Goal: Transaction & Acquisition: Purchase product/service

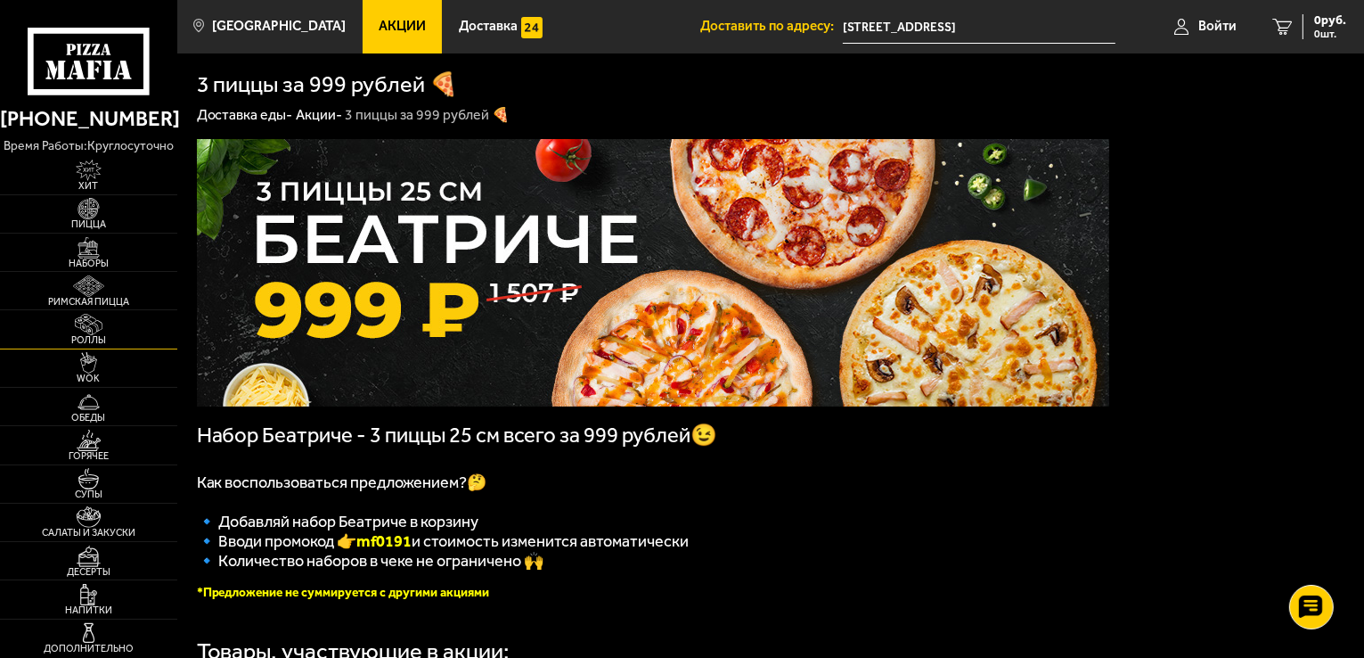
click at [102, 322] on img at bounding box center [88, 324] width 54 height 21
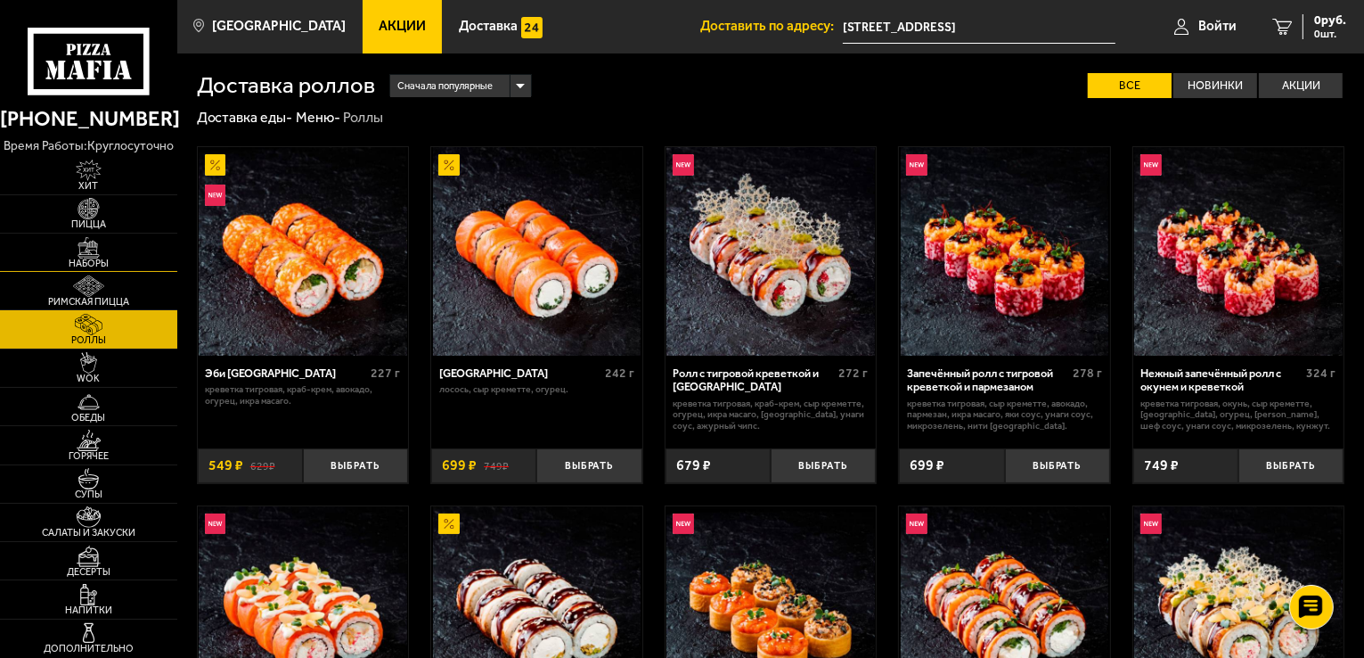
click at [94, 247] on img at bounding box center [88, 247] width 54 height 21
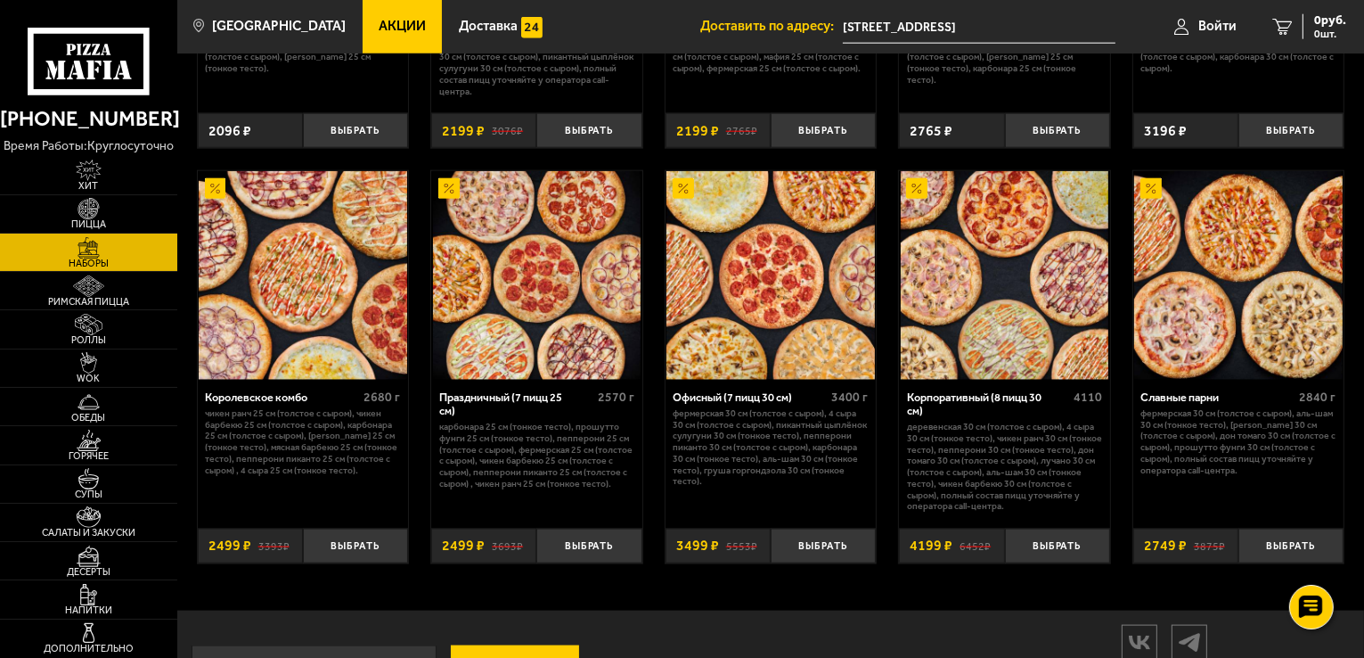
scroll to position [2231, 0]
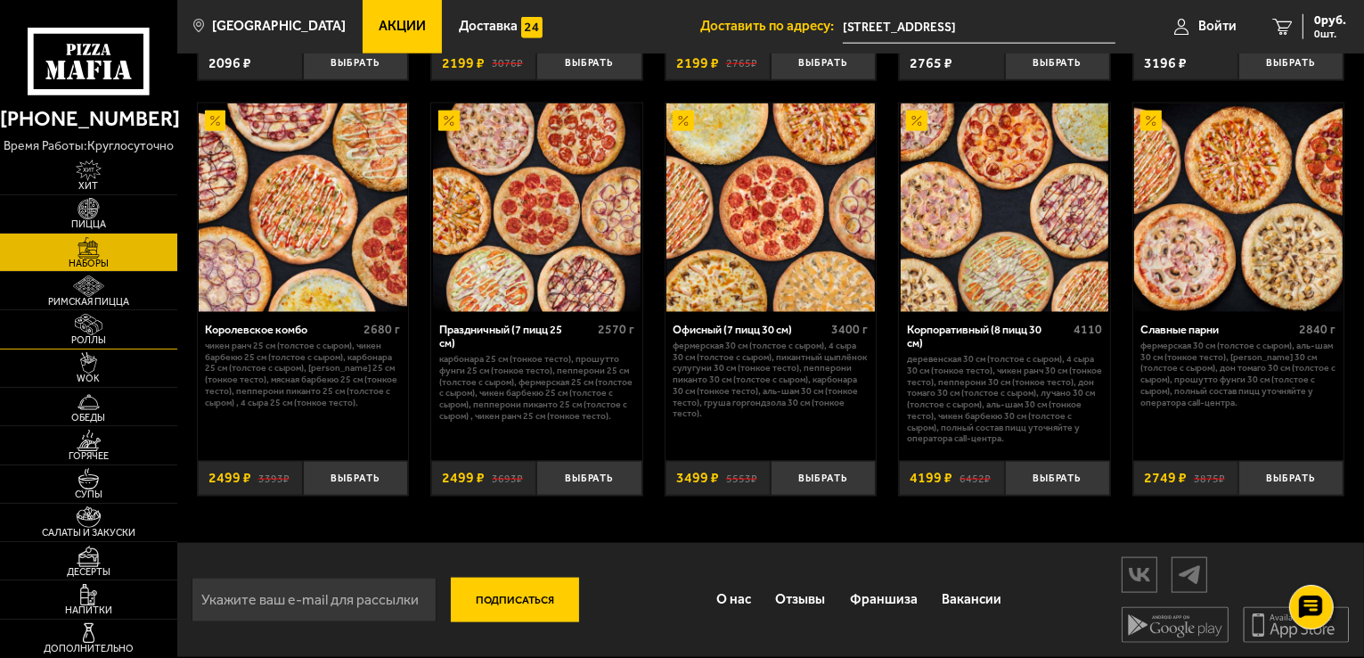
click at [100, 340] on span "Роллы" at bounding box center [88, 340] width 177 height 10
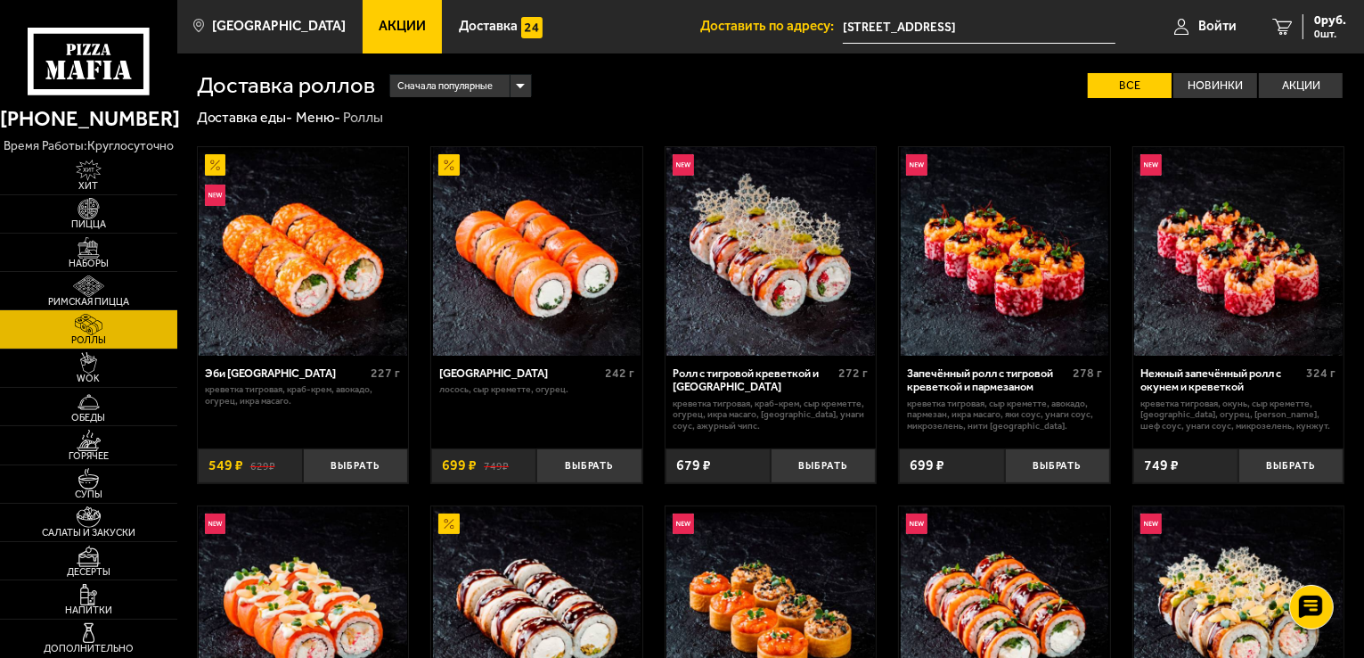
click at [545, 272] on img at bounding box center [537, 251] width 209 height 209
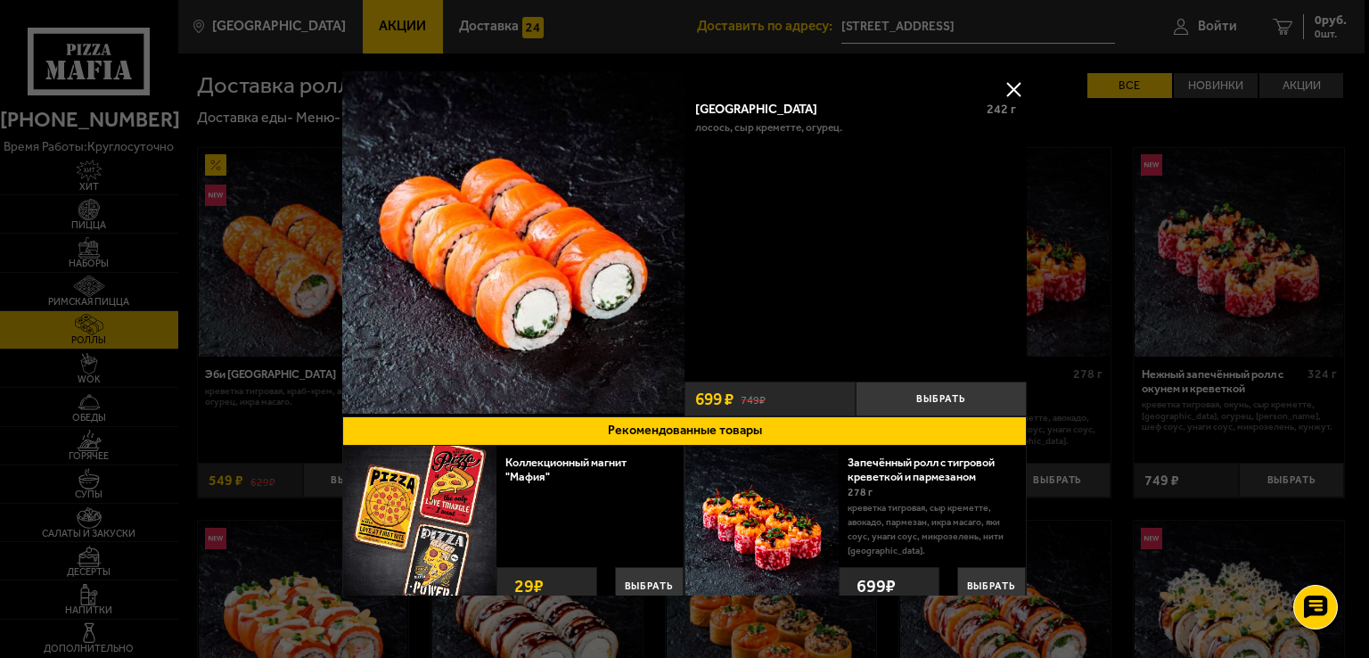
click at [1007, 89] on button at bounding box center [1013, 89] width 27 height 27
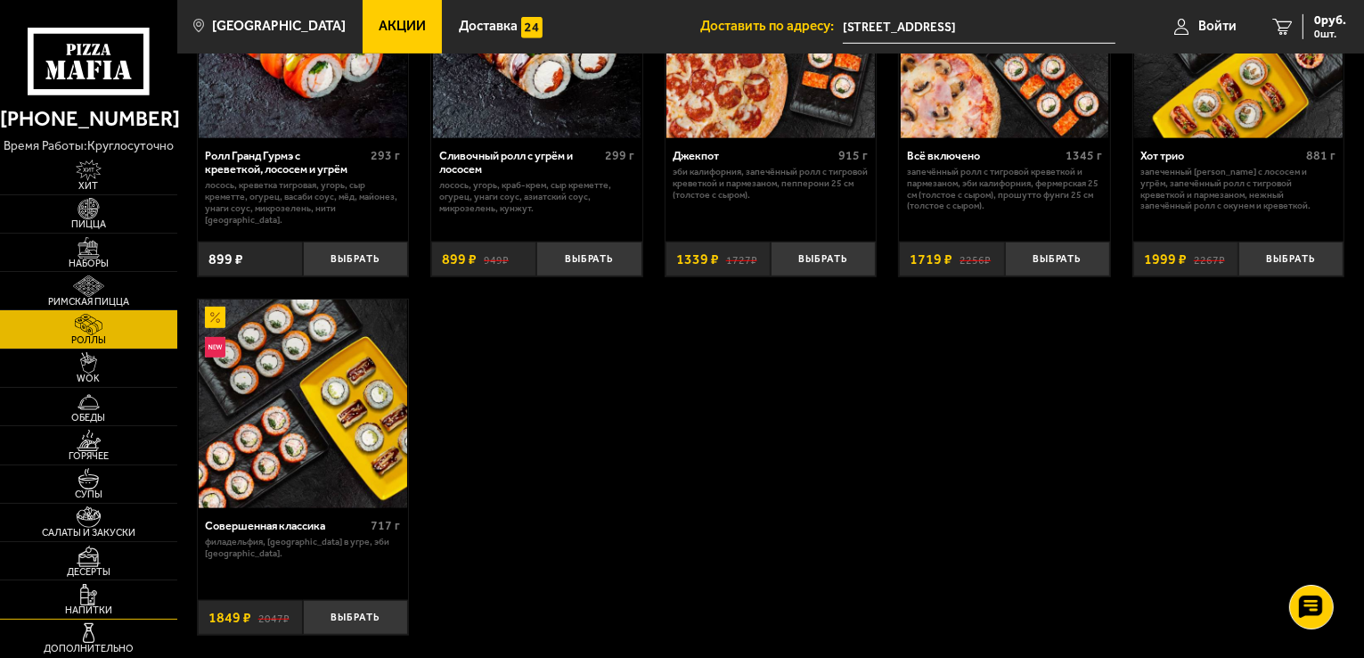
scroll to position [980, 0]
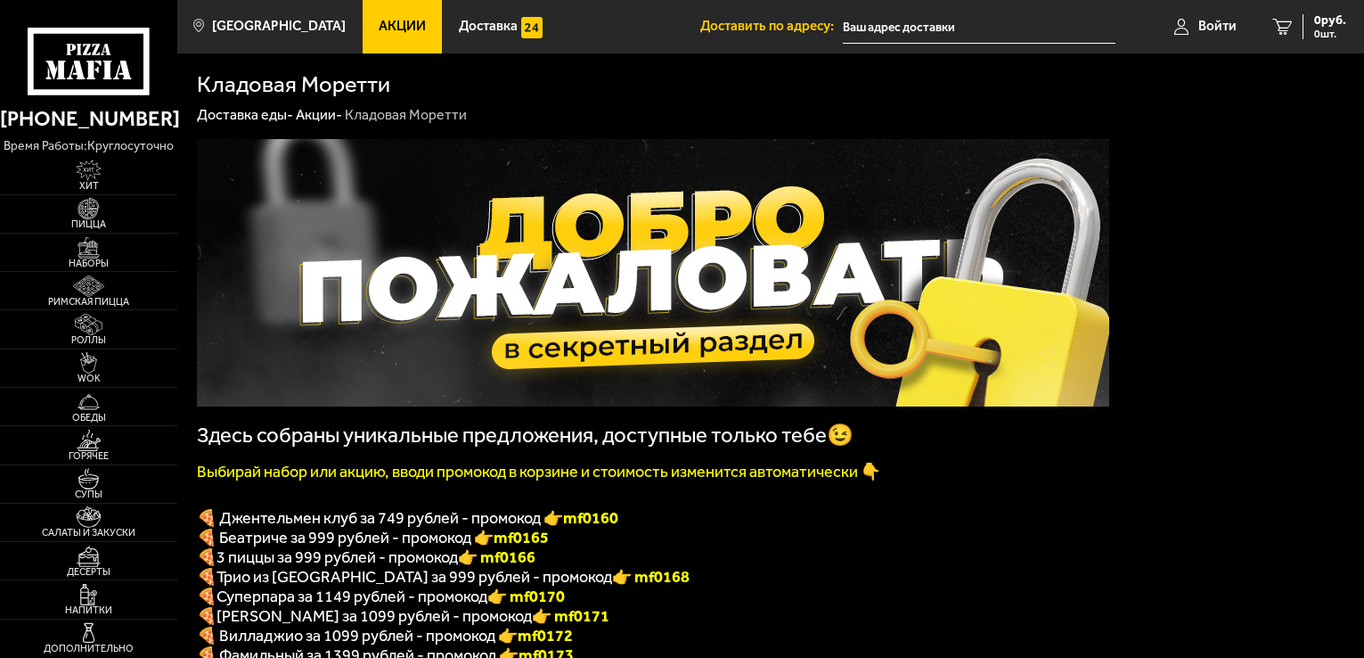
type input "[STREET_ADDRESS]"
